Goal: Task Accomplishment & Management: Use online tool/utility

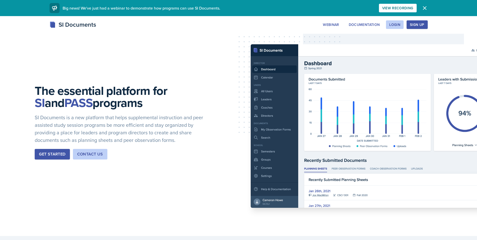
click at [415, 23] on div "Sign Up" at bounding box center [417, 25] width 14 height 4
click at [392, 24] on div "Login" at bounding box center [394, 25] width 11 height 4
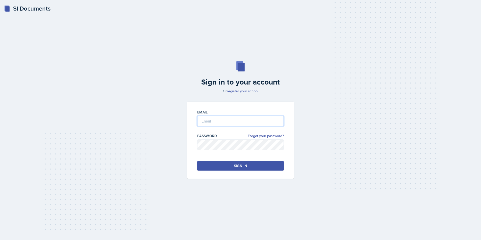
type input "[PERSON_NAME][EMAIL_ADDRESS][DOMAIN_NAME]"
click at [234, 118] on input "[PERSON_NAME][EMAIL_ADDRESS][DOMAIN_NAME]" at bounding box center [240, 121] width 86 height 11
click at [233, 165] on button "Sign in" at bounding box center [240, 166] width 86 height 10
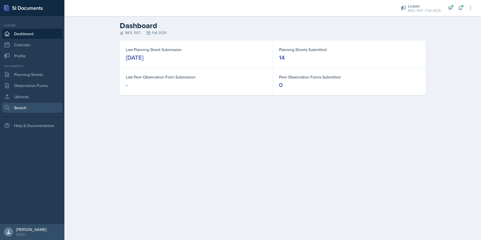
click at [31, 107] on link "Search" at bounding box center [32, 108] width 60 height 10
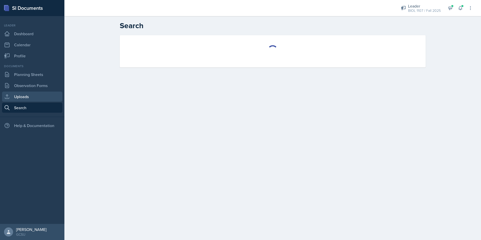
select select "all"
select select "1"
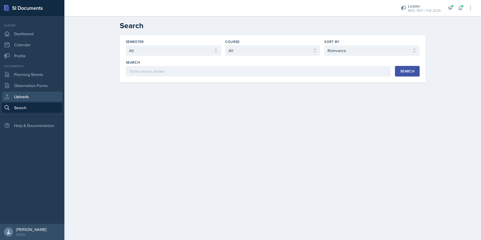
click at [28, 96] on link "Uploads" at bounding box center [32, 96] width 60 height 10
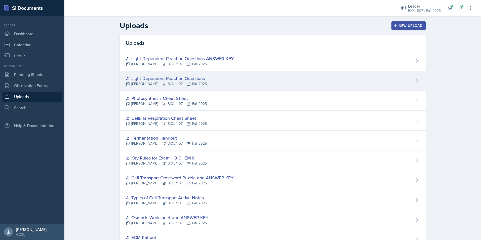
click at [210, 83] on div "Light Dependent Reaction Questions [PERSON_NAME] BIOL 1107 Fall 2025" at bounding box center [273, 81] width 306 height 20
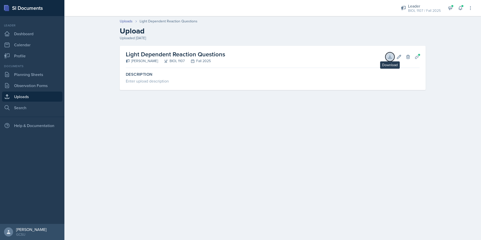
click at [391, 58] on icon at bounding box center [389, 56] width 5 height 5
